Goal: Transaction & Acquisition: Book appointment/travel/reservation

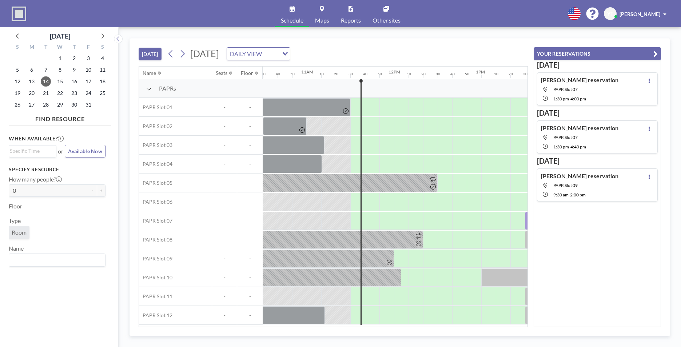
scroll to position [0, 990]
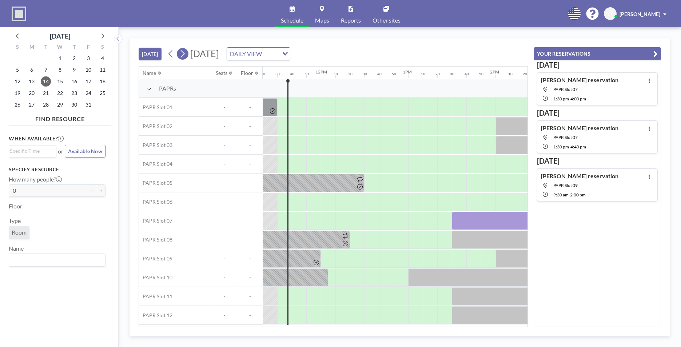
click at [186, 50] on icon at bounding box center [182, 53] width 7 height 11
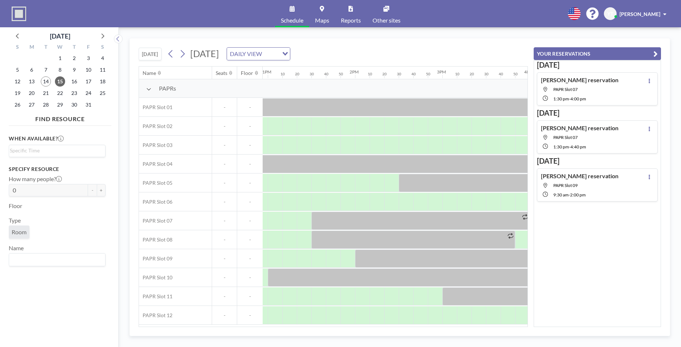
scroll to position [0, 1150]
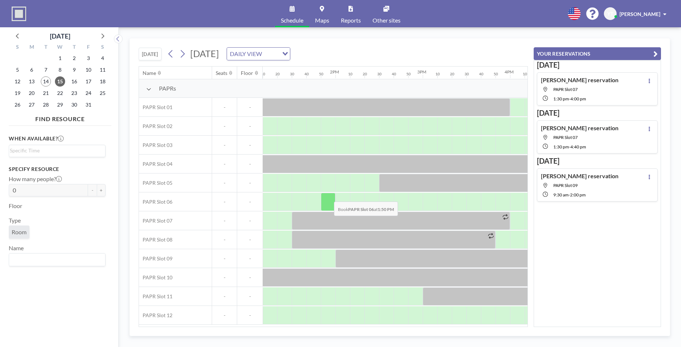
click at [328, 196] on div at bounding box center [328, 202] width 15 height 18
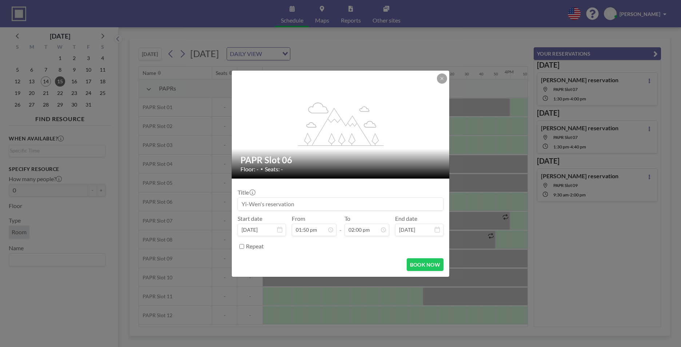
click at [328, 196] on div "Title" at bounding box center [341, 200] width 206 height 22
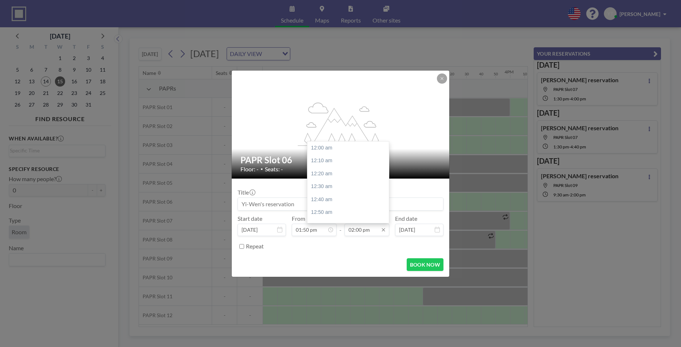
scroll to position [1088, 0]
click at [366, 230] on input "02:00 pm" at bounding box center [367, 230] width 45 height 12
click at [334, 197] on div "04:30 pm" at bounding box center [349, 196] width 85 height 13
type input "04:30 pm"
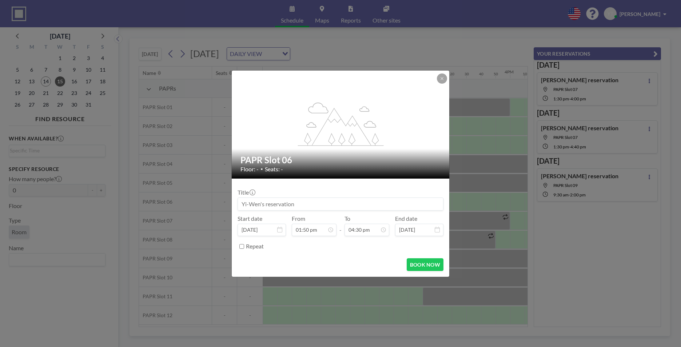
scroll to position [0, 0]
click at [415, 265] on button "BOOK NOW" at bounding box center [425, 264] width 37 height 13
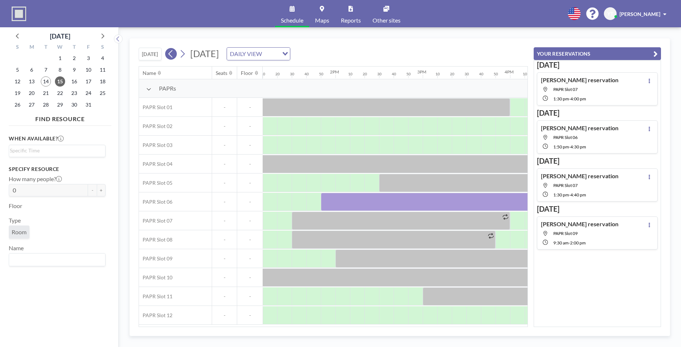
click at [169, 53] on icon at bounding box center [170, 53] width 7 height 11
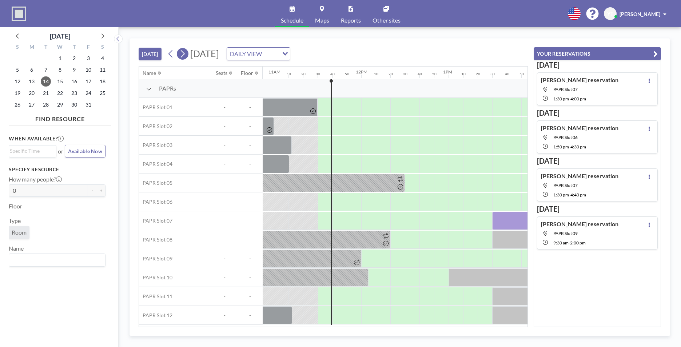
scroll to position [0, 990]
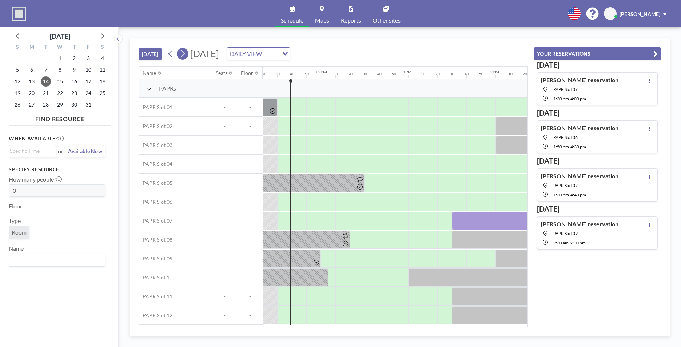
click at [184, 55] on icon at bounding box center [182, 53] width 7 height 11
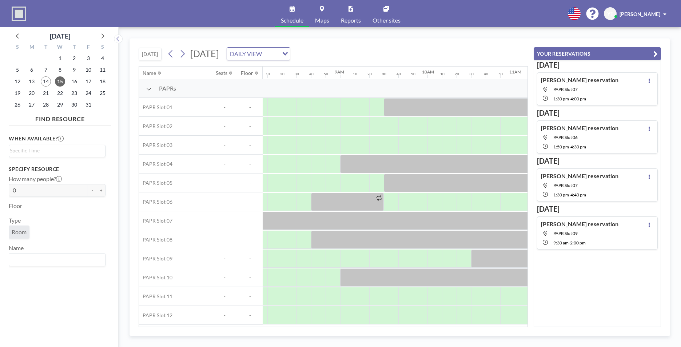
scroll to position [0, 719]
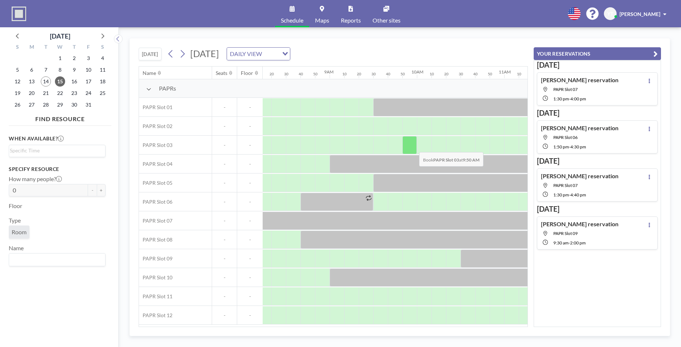
click at [413, 147] on div at bounding box center [409, 145] width 15 height 18
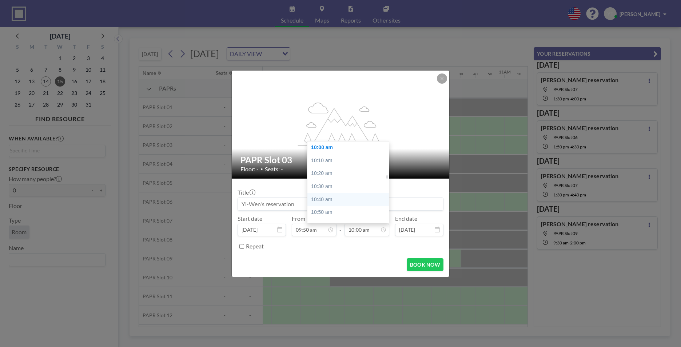
scroll to position [886, 0]
click at [346, 190] on div "12:00 pm" at bounding box center [349, 193] width 85 height 13
type input "12:00 pm"
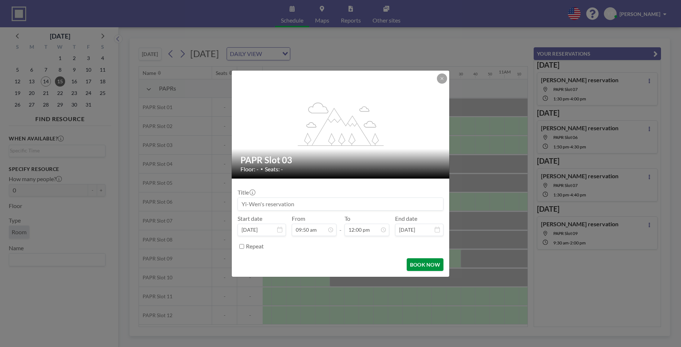
scroll to position [933, 0]
click at [412, 265] on button "BOOK NOW" at bounding box center [425, 264] width 37 height 13
